Goal: Transaction & Acquisition: Purchase product/service

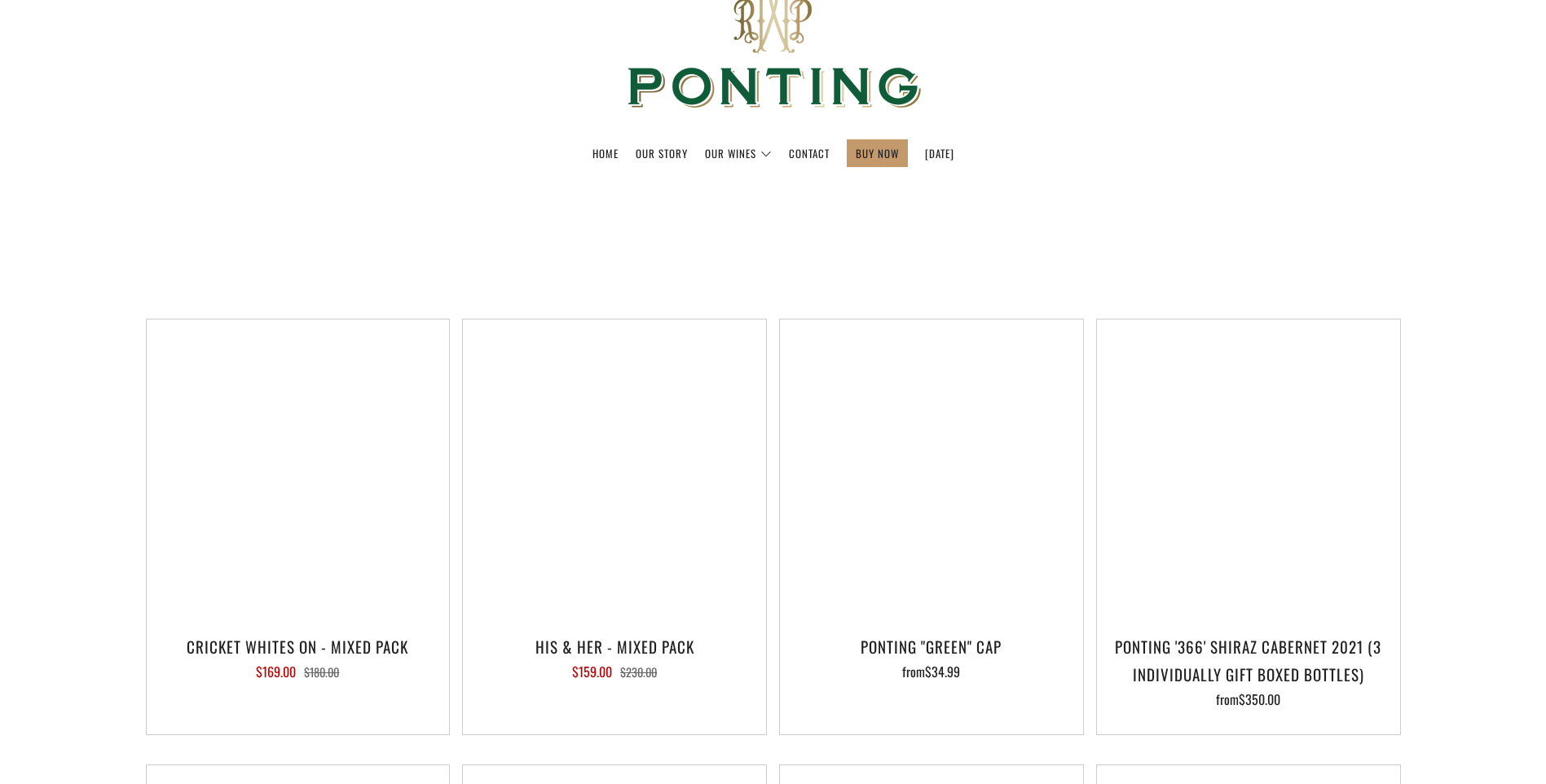
select select "title-ascending"
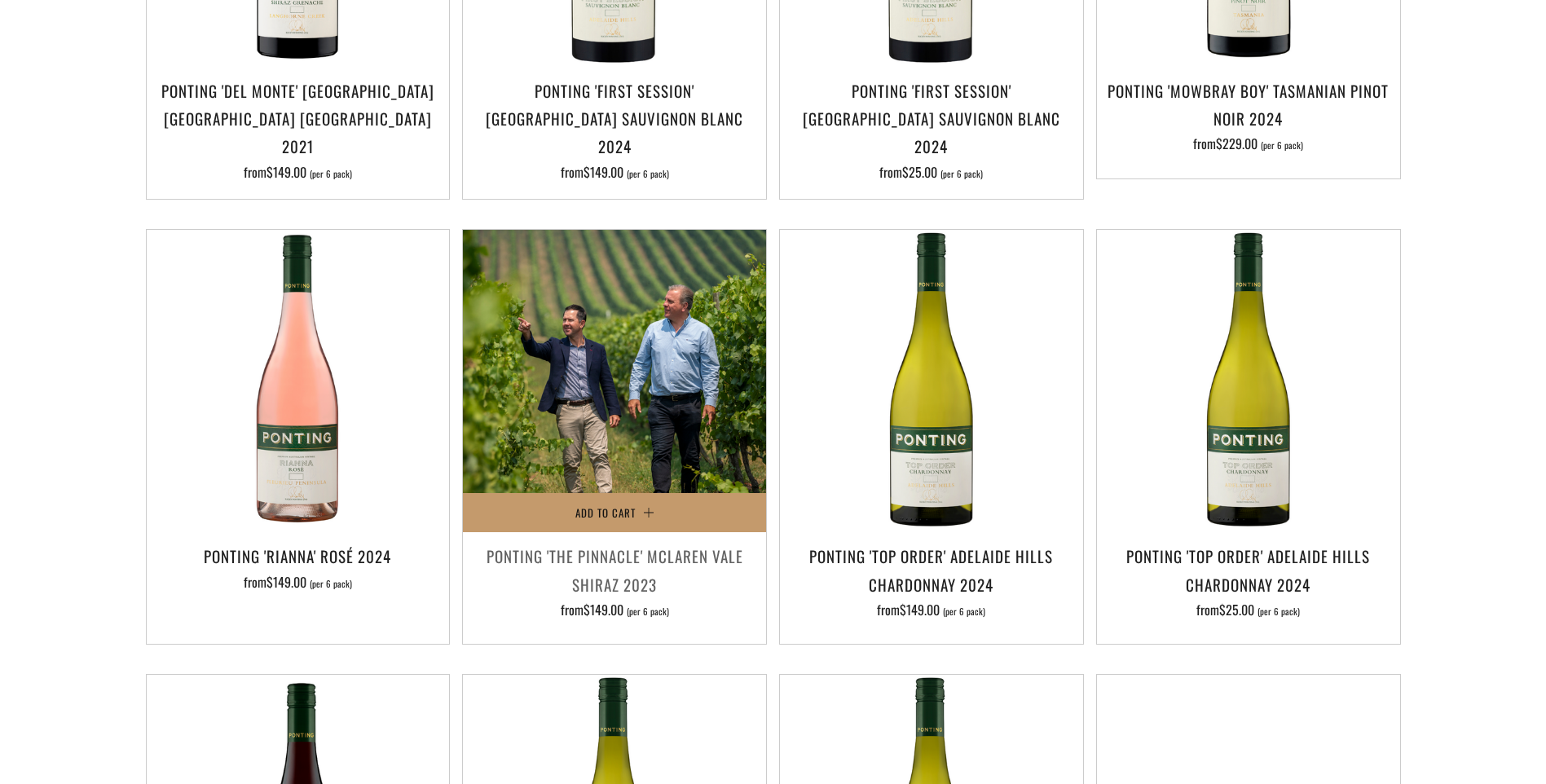
scroll to position [1874, 0]
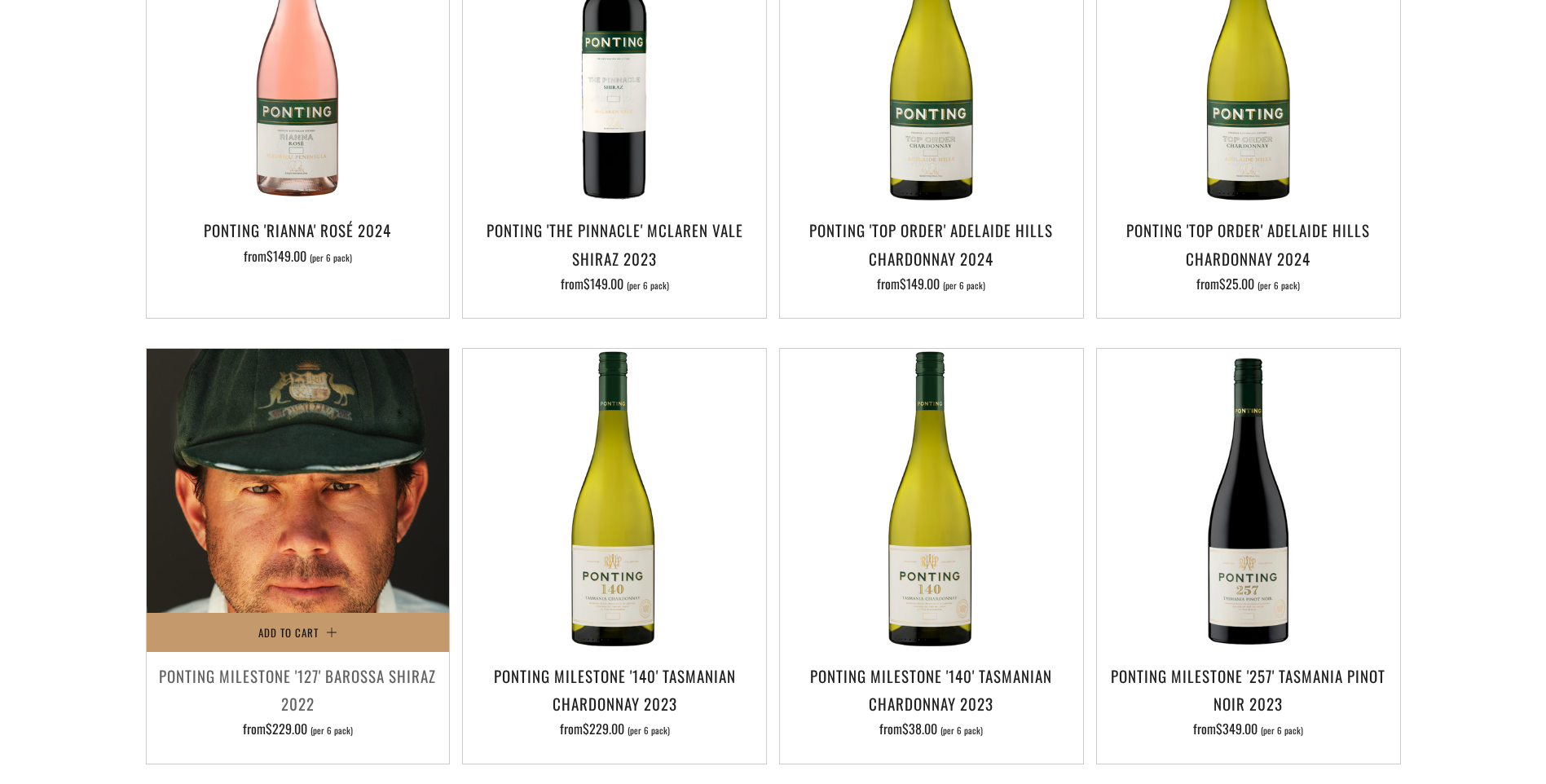
click at [307, 546] on img at bounding box center [298, 500] width 303 height 303
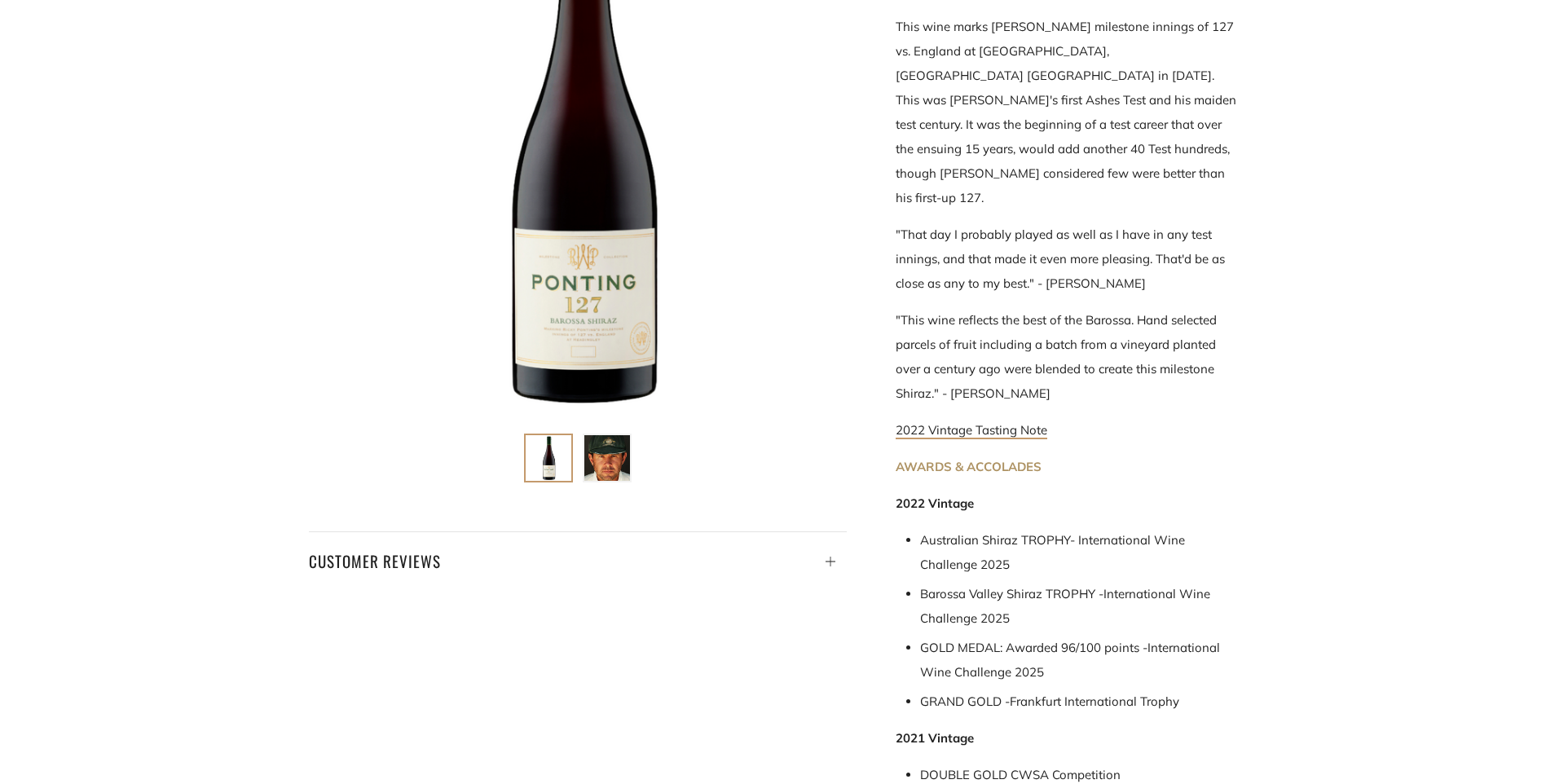
scroll to position [488, 0]
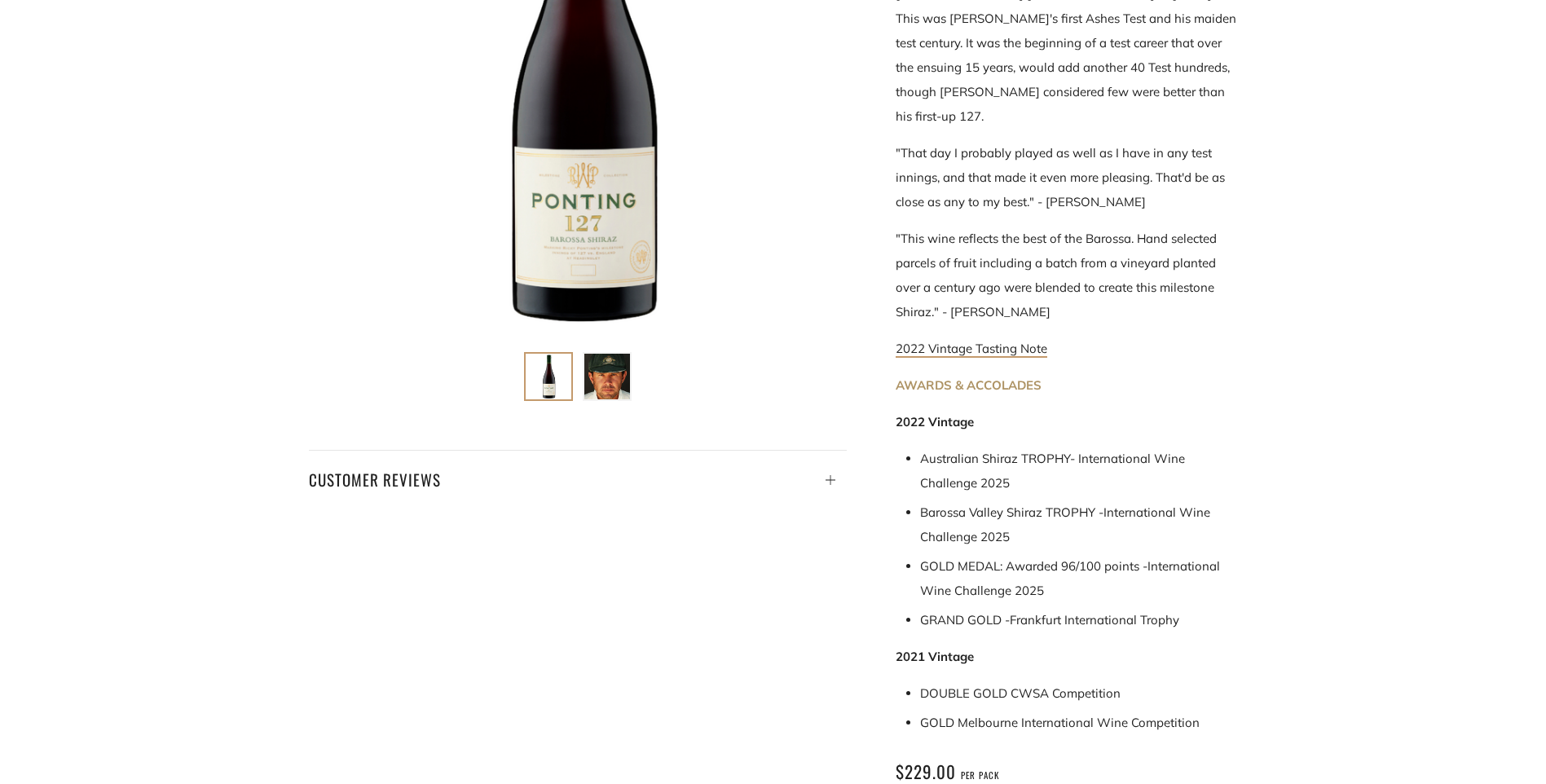
click at [1189, 607] on li "GRAND GOLD - Frankfurt International Trophy" at bounding box center [1078, 619] width 318 height 24
